Goal: Information Seeking & Learning: Understand process/instructions

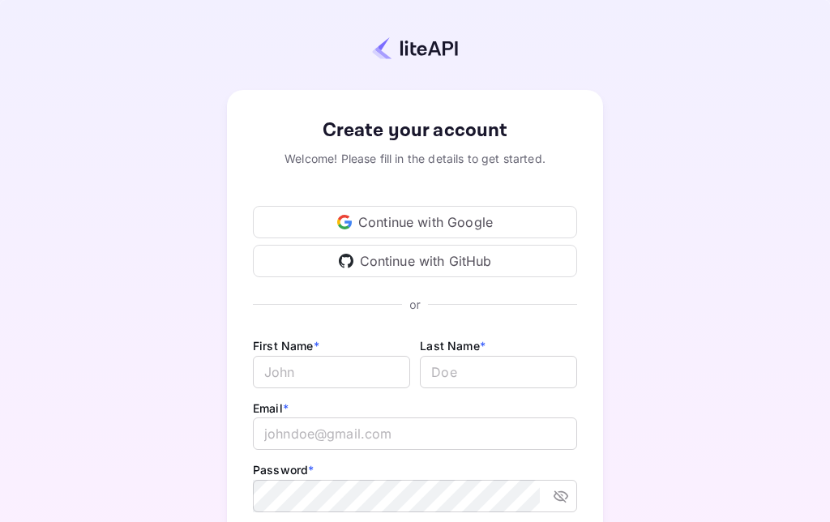
click at [298, 221] on div "Continue with Google" at bounding box center [415, 222] width 324 height 32
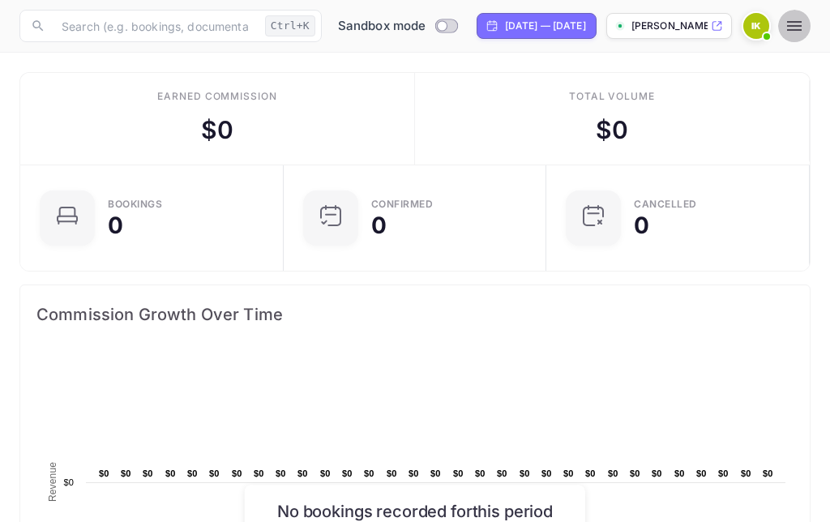
click at [796, 23] on icon "button" at bounding box center [794, 26] width 15 height 10
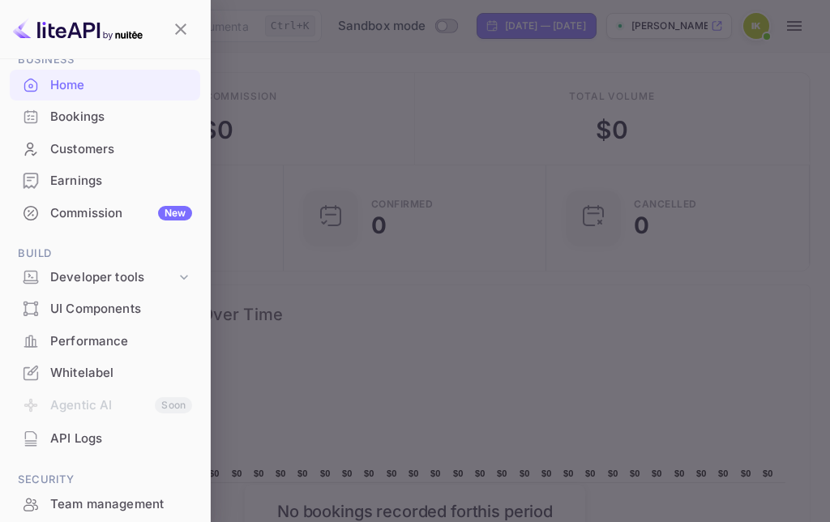
scroll to position [92, 0]
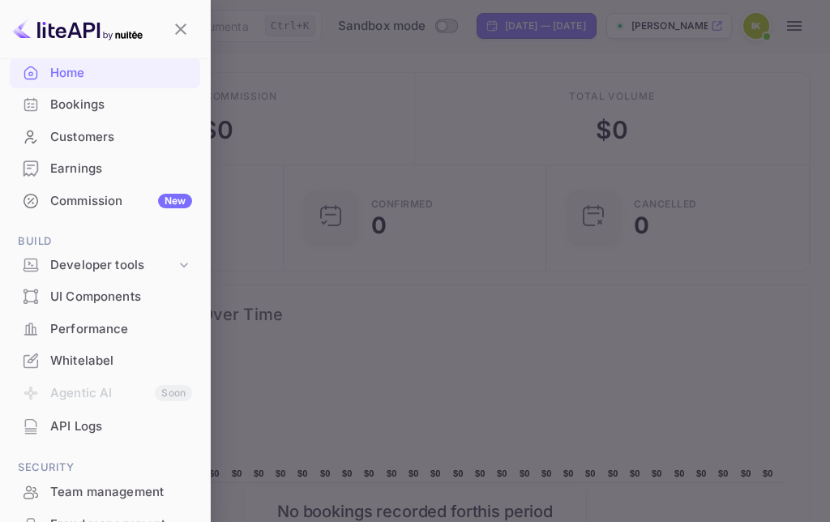
click at [98, 251] on div "Developer tools" at bounding box center [105, 265] width 191 height 28
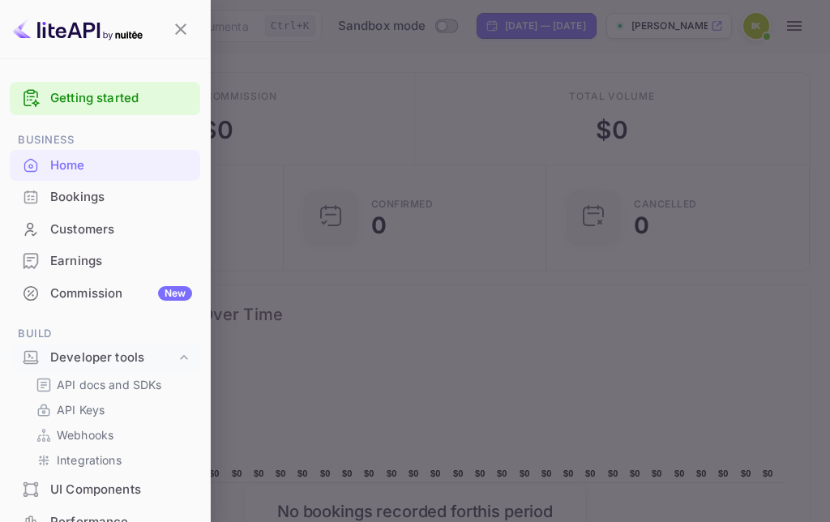
scroll to position [0, 0]
click at [79, 94] on link "Getting started" at bounding box center [121, 98] width 142 height 19
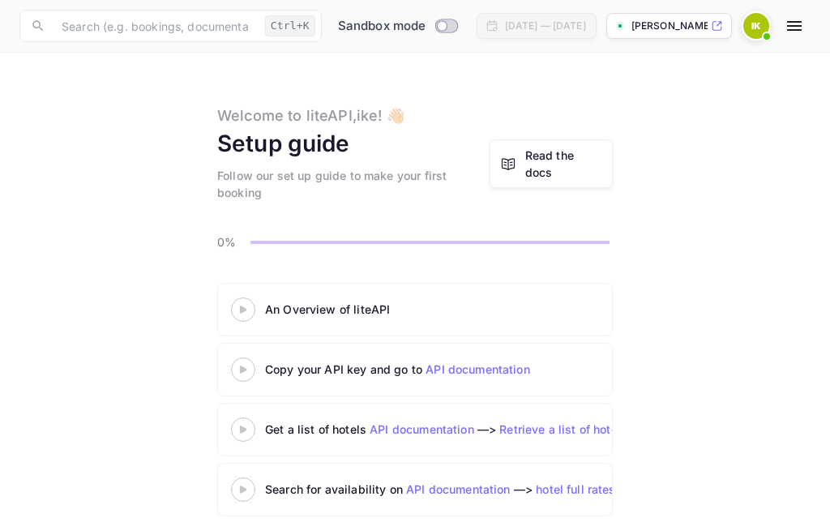
click at [762, 19] on img at bounding box center [757, 26] width 26 height 26
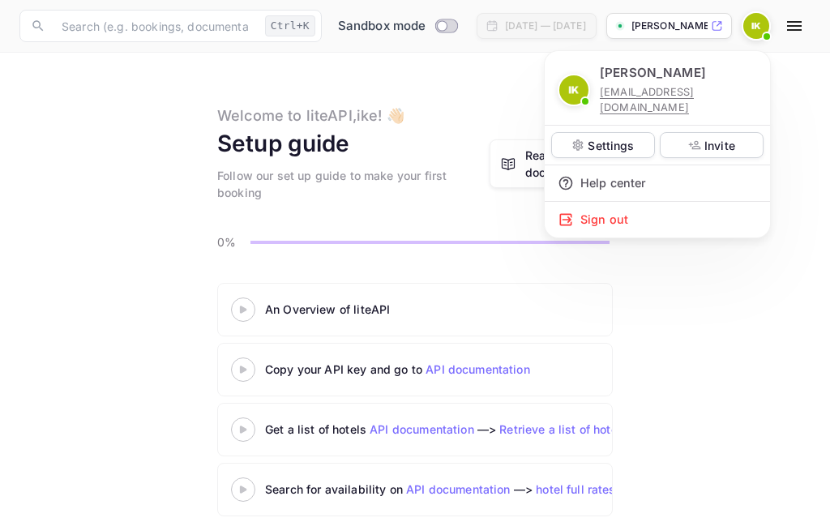
click at [689, 202] on div "Sign out" at bounding box center [657, 220] width 225 height 36
